Goal: Task Accomplishment & Management: Manage account settings

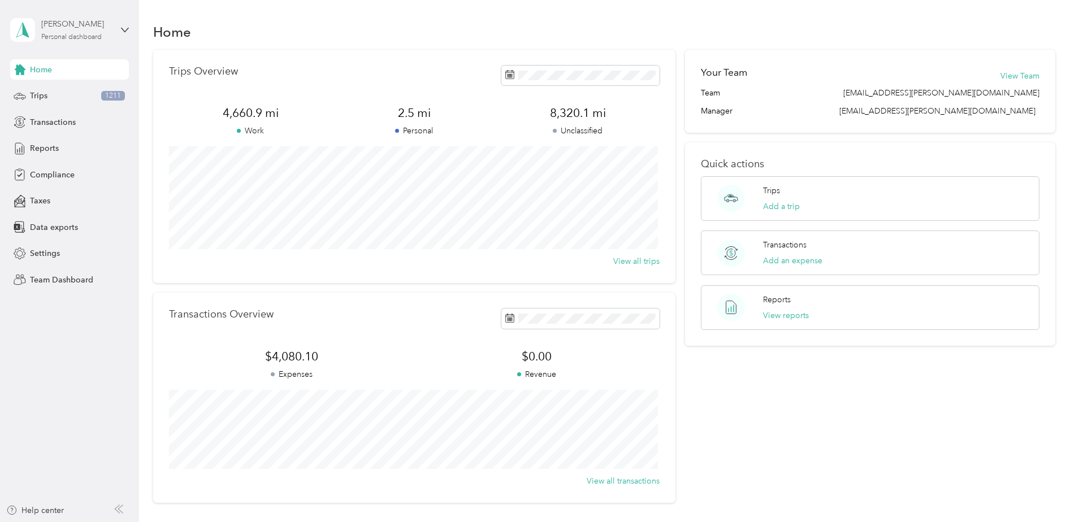
click at [57, 34] on div "Personal dashboard" at bounding box center [71, 37] width 60 height 7
click at [72, 97] on div "Team dashboard" at bounding box center [161, 93] width 286 height 20
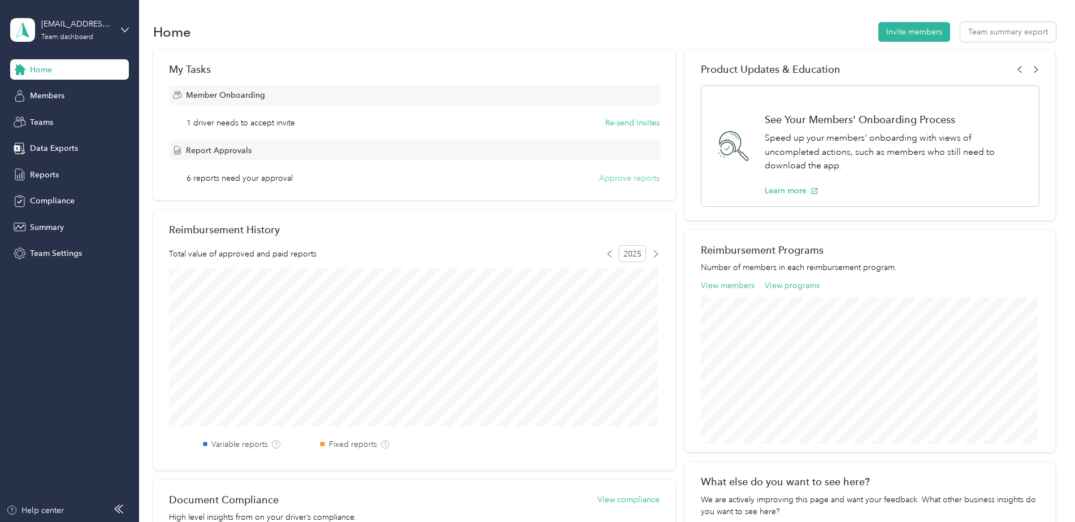
click at [619, 178] on button "Approve reports" at bounding box center [629, 178] width 60 height 12
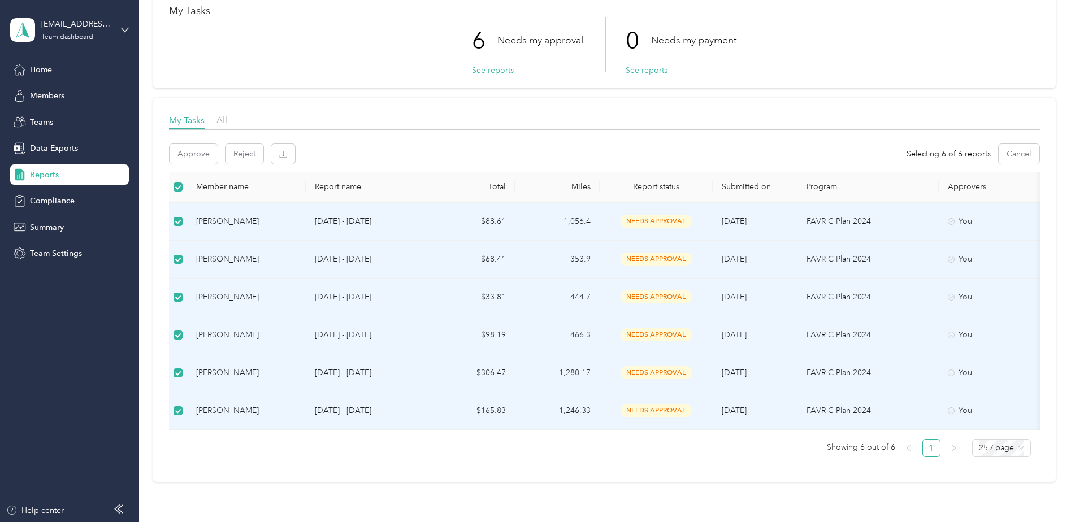
scroll to position [38, 0]
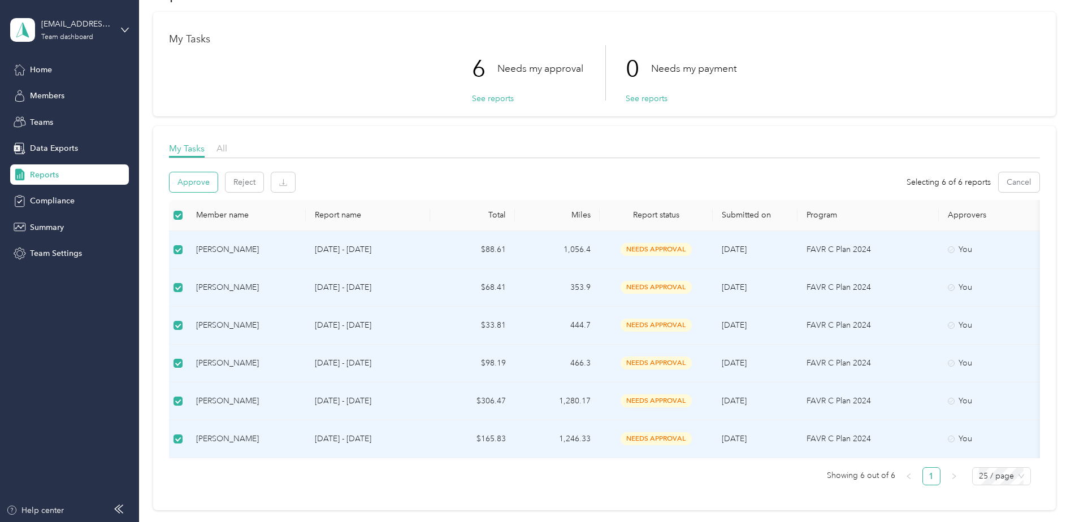
click at [196, 180] on button "Approve" at bounding box center [194, 182] width 48 height 20
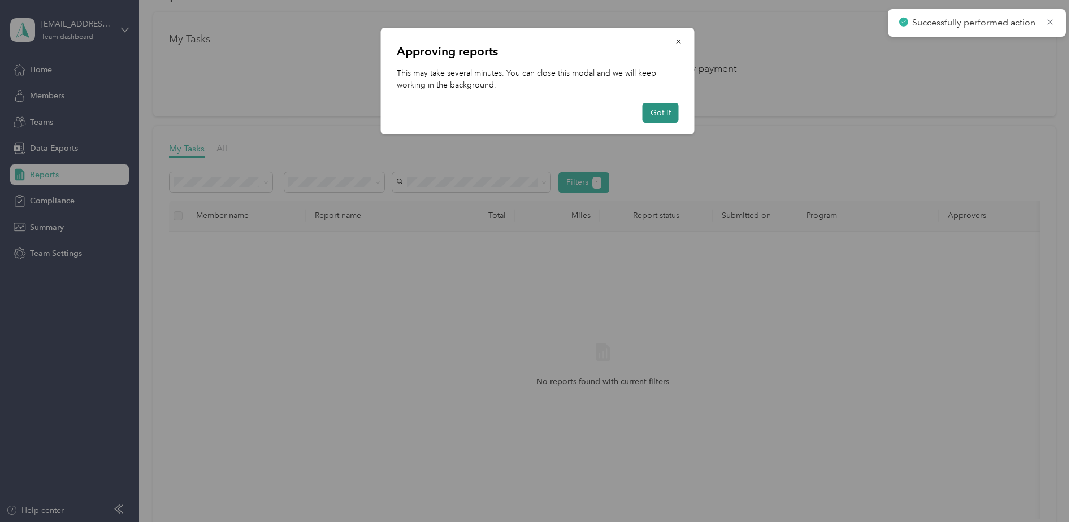
click at [667, 111] on button "Got it" at bounding box center [661, 113] width 36 height 20
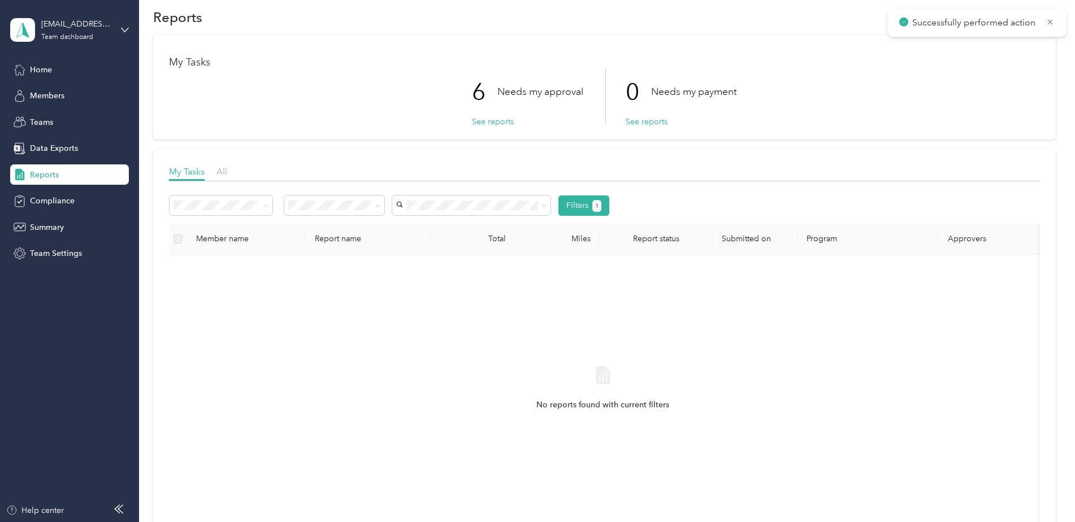
scroll to position [0, 0]
